Goal: Navigation & Orientation: Find specific page/section

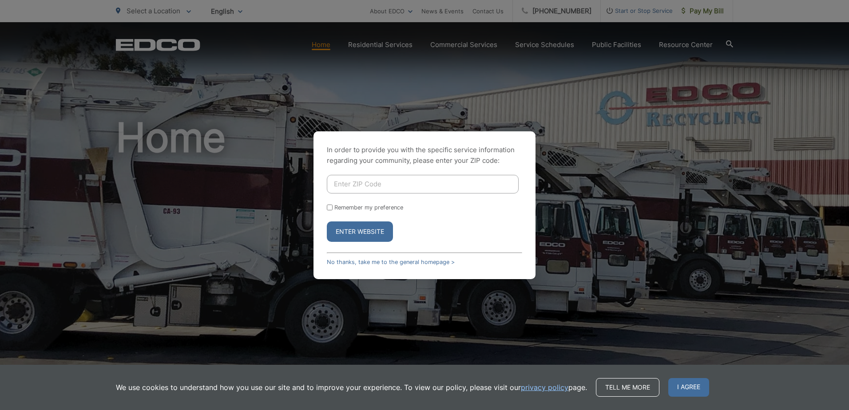
click at [366, 187] on input "Enter ZIP Code" at bounding box center [423, 184] width 192 height 19
type input "92115"
click at [365, 227] on button "Enter Website" at bounding box center [360, 232] width 66 height 20
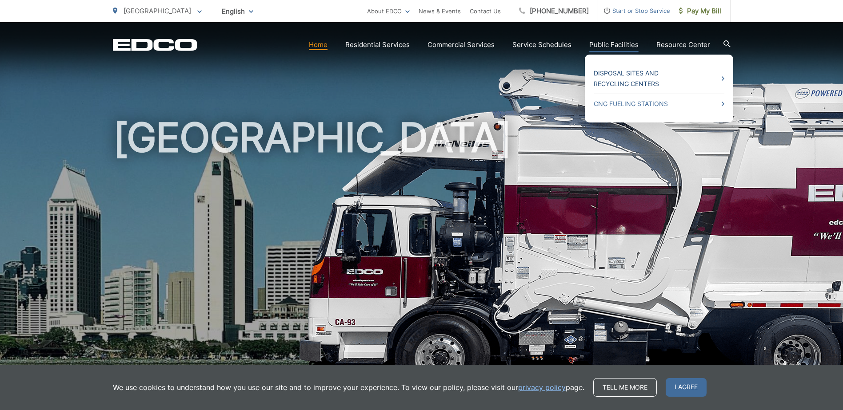
click at [617, 75] on link "Disposal Sites and Recycling Centers" at bounding box center [658, 78] width 131 height 21
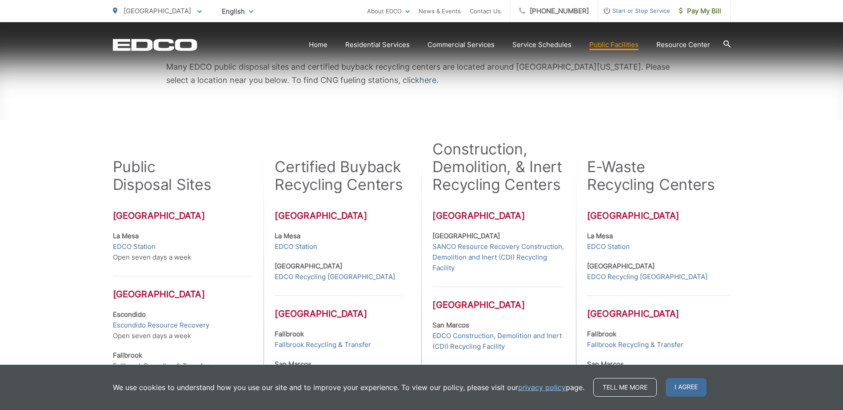
scroll to position [222, 0]
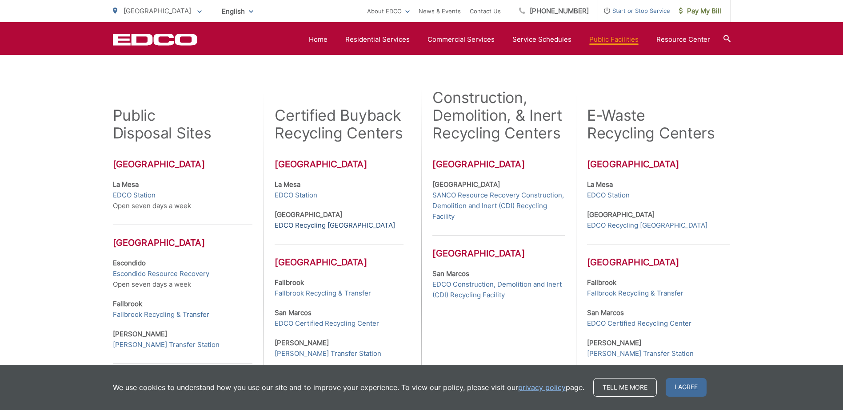
click at [324, 226] on link "EDCO Recycling Buyback Center" at bounding box center [335, 225] width 120 height 11
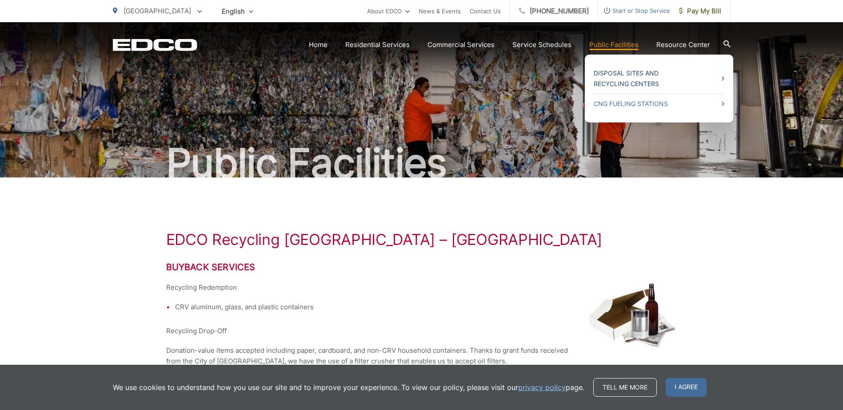
click at [623, 80] on link "Disposal Sites and Recycling Centers" at bounding box center [658, 78] width 131 height 21
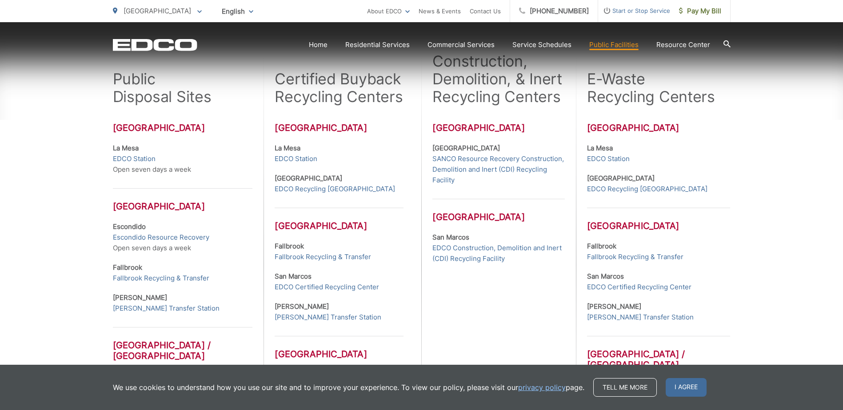
scroll to position [267, 0]
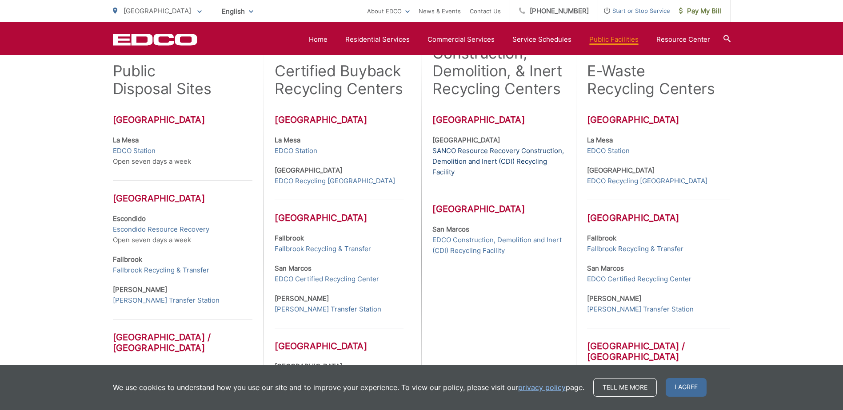
click at [485, 154] on link "SANCO Resource Recovery Construction, Demolition and Inert (CDI) Recycling Faci…" at bounding box center [498, 162] width 132 height 32
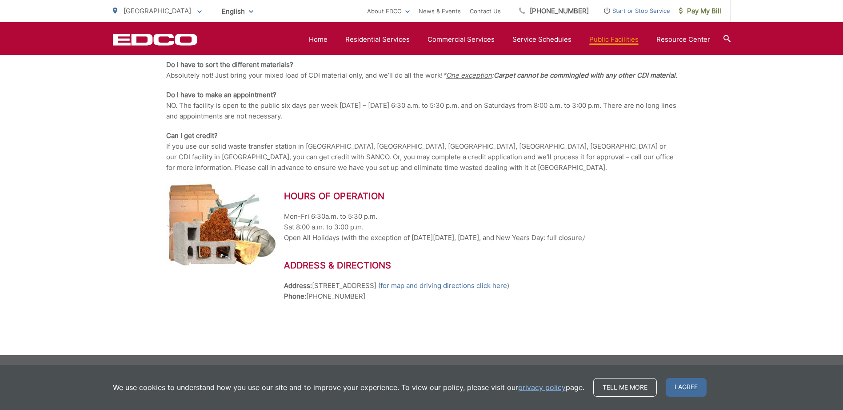
scroll to position [967, 0]
